Goal: Check status

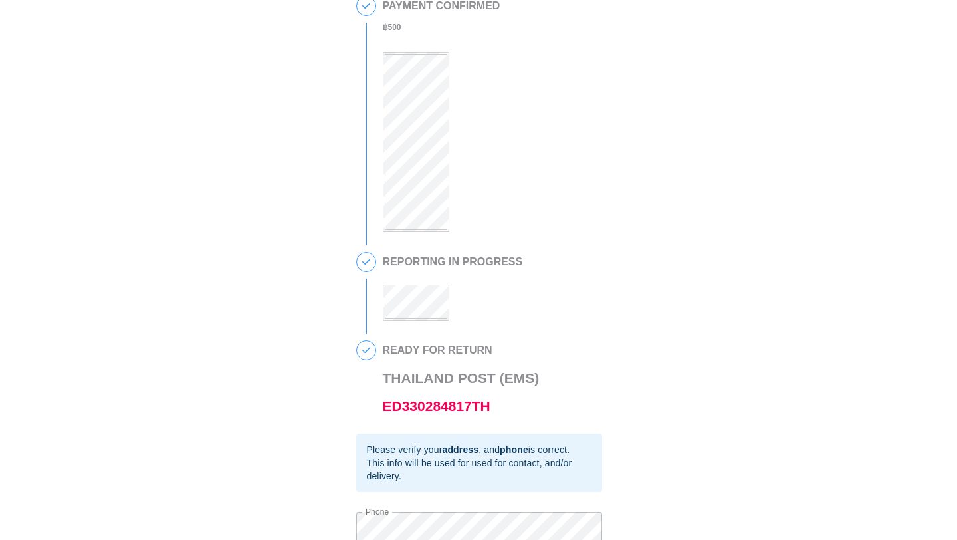
scroll to position [231, 0]
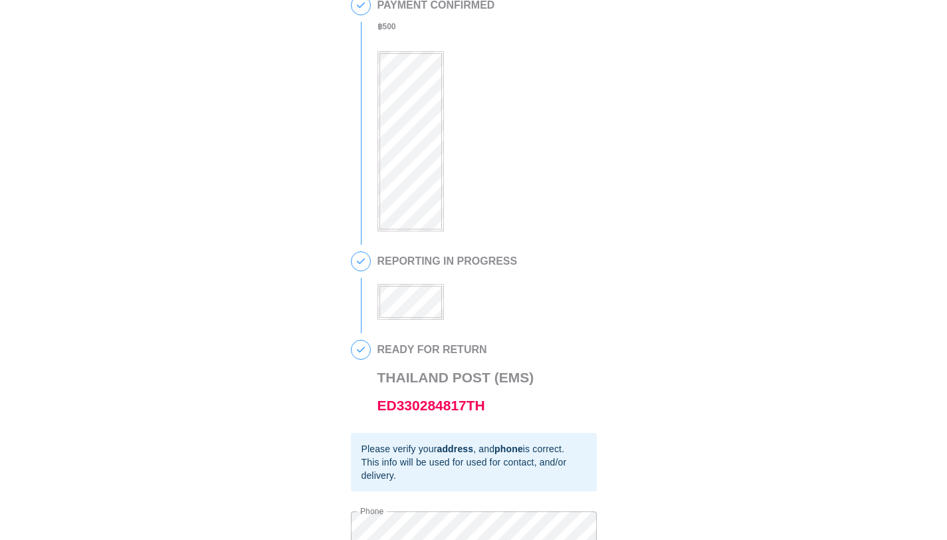
click at [428, 322] on div "3 REPORTING IN PROGRESS" at bounding box center [474, 292] width 246 height 82
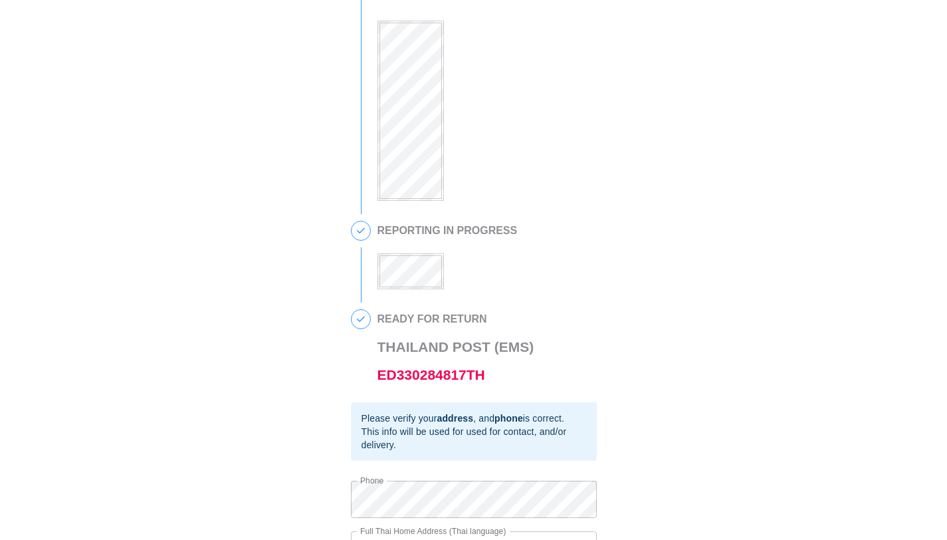
scroll to position [362, 0]
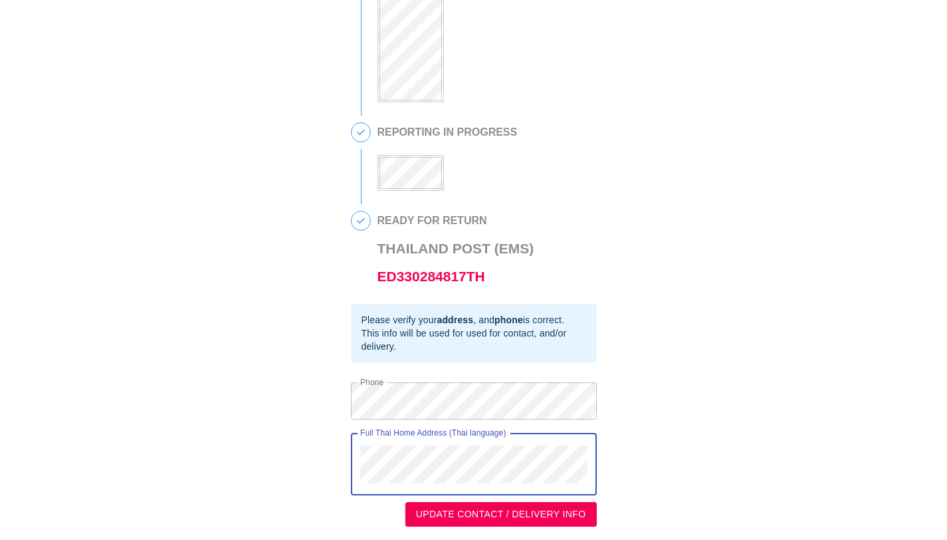
click at [351, 435] on div "Full Thai Home Address (Thai language)" at bounding box center [474, 464] width 246 height 62
